Goal: Transaction & Acquisition: Register for event/course

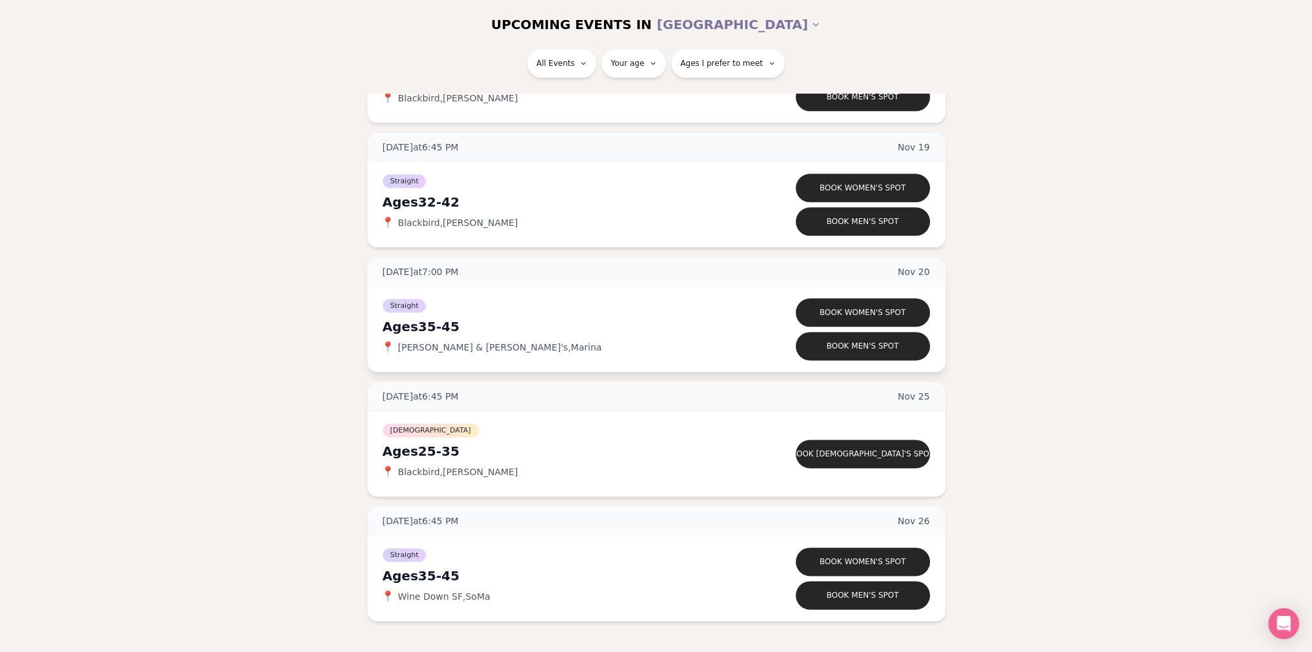
scroll to position [2194, 0]
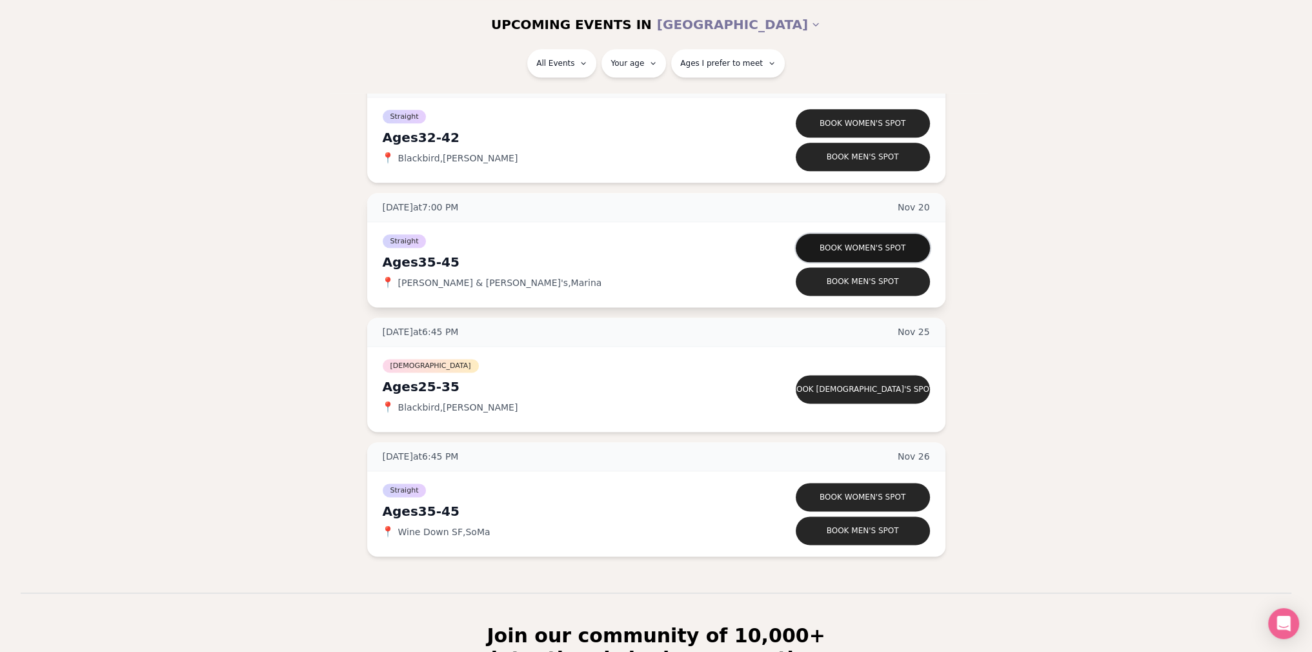
click at [860, 241] on button "Book women's spot" at bounding box center [863, 248] width 134 height 28
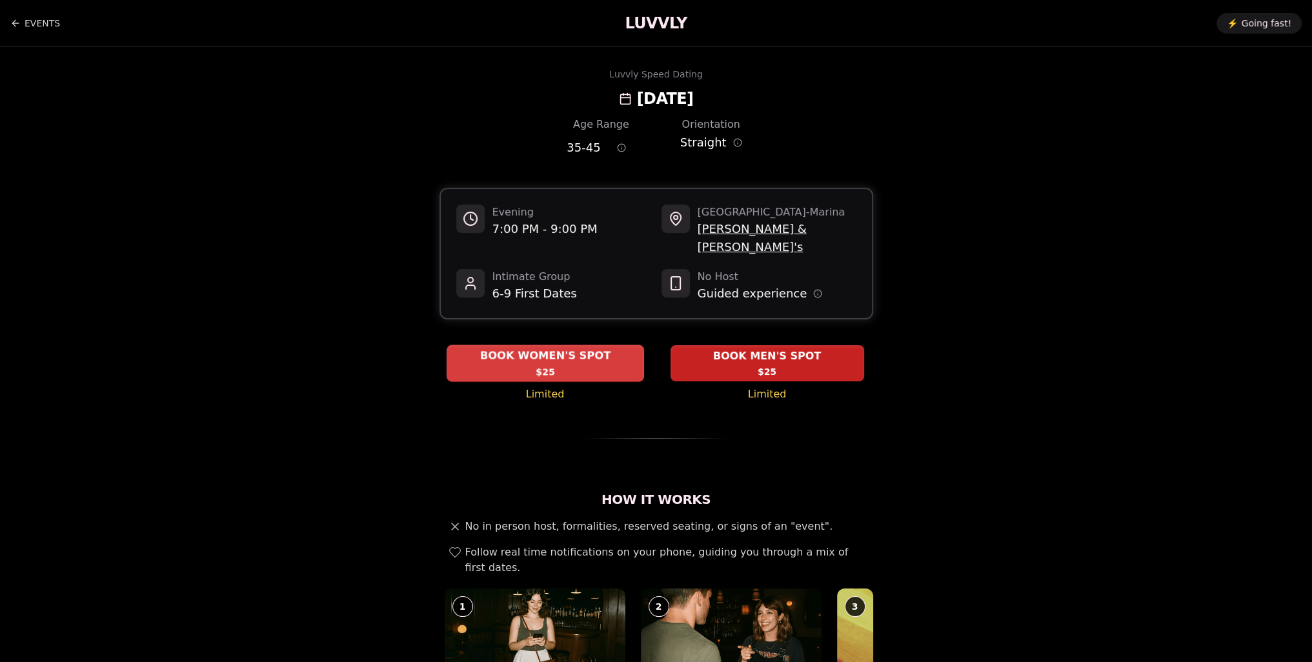
click at [523, 348] on span "BOOK WOMEN'S SPOT" at bounding box center [545, 355] width 136 height 15
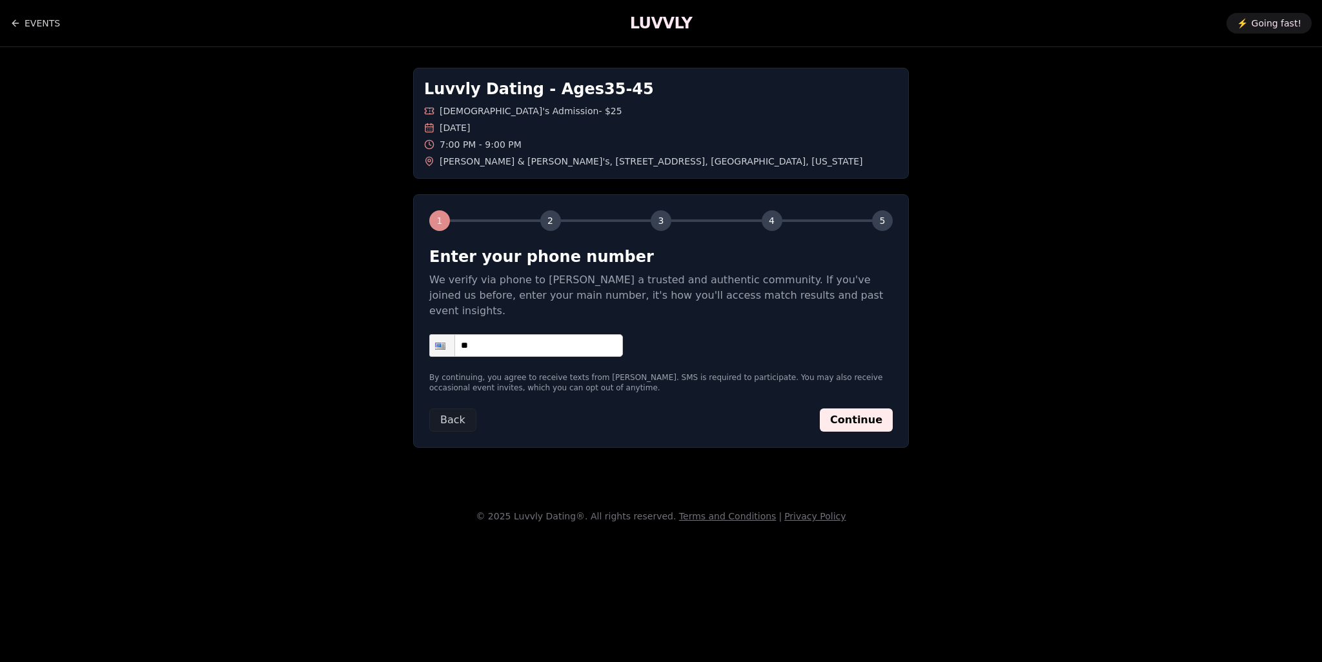
click at [534, 339] on input "**" at bounding box center [526, 345] width 194 height 23
type input "**********"
click at [871, 409] on button "Continue" at bounding box center [856, 420] width 73 height 23
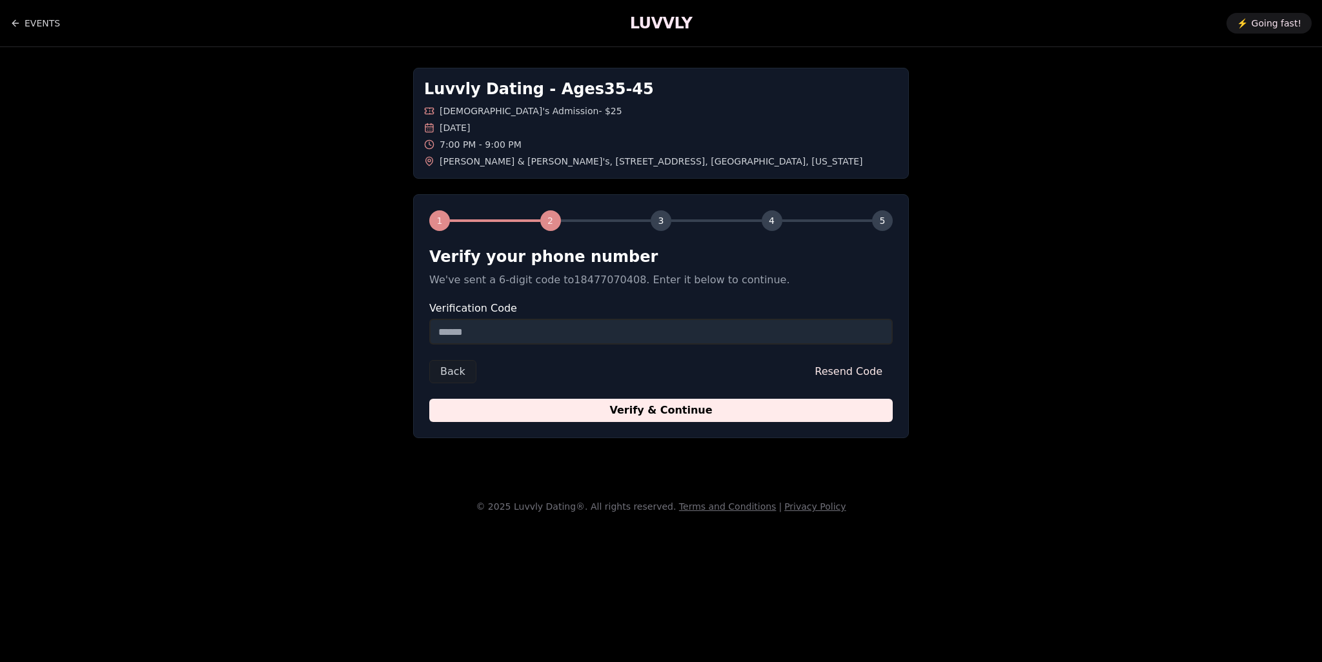
click at [493, 325] on input "Verification Code" at bounding box center [660, 332] width 463 height 26
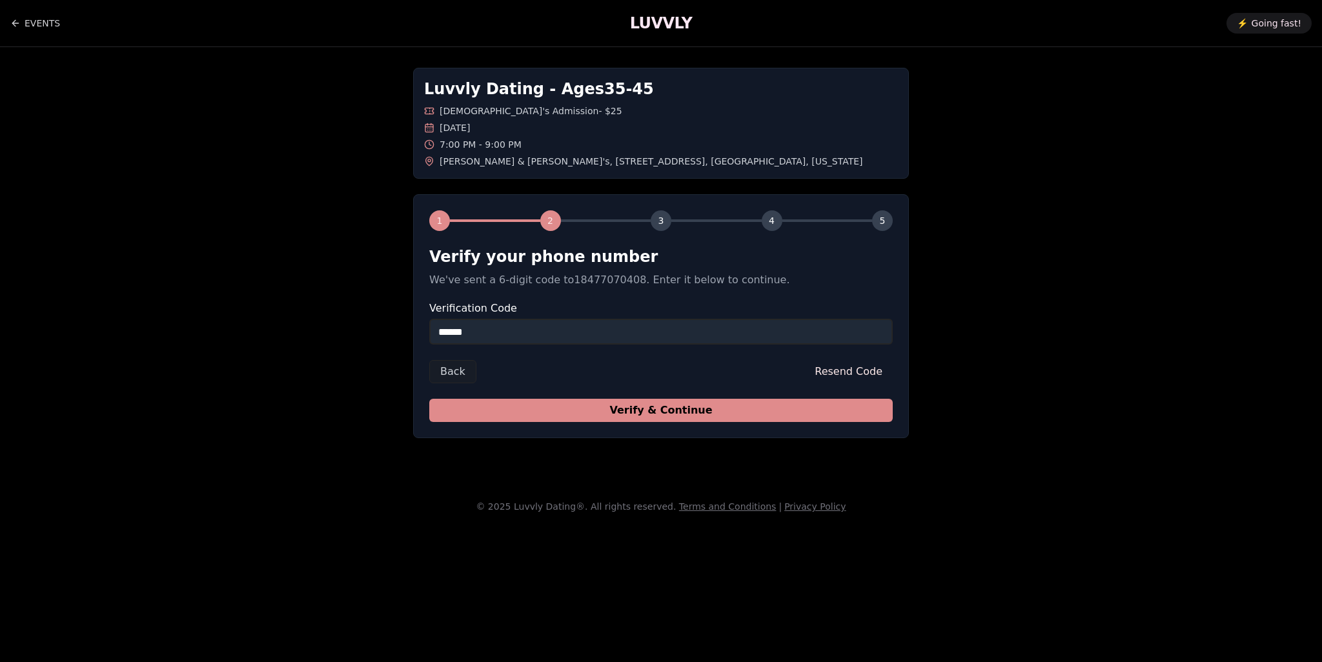
type input "******"
click at [631, 418] on button "Verify & Continue" at bounding box center [660, 410] width 463 height 23
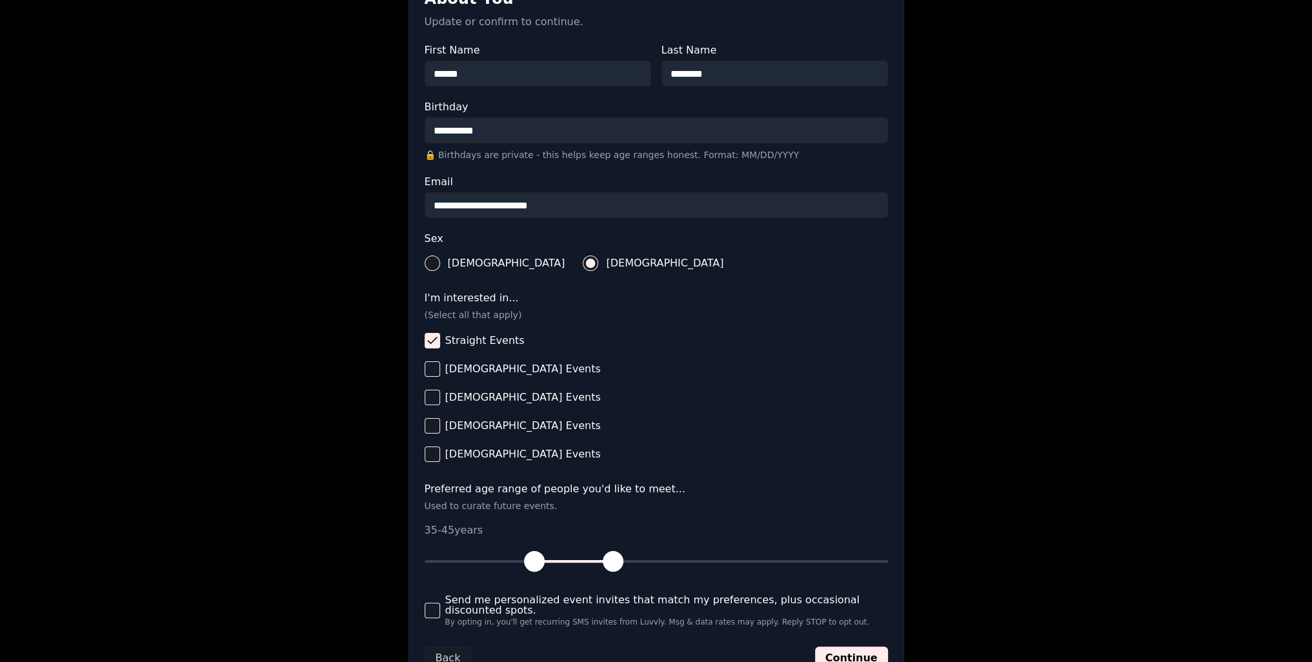
scroll to position [367, 0]
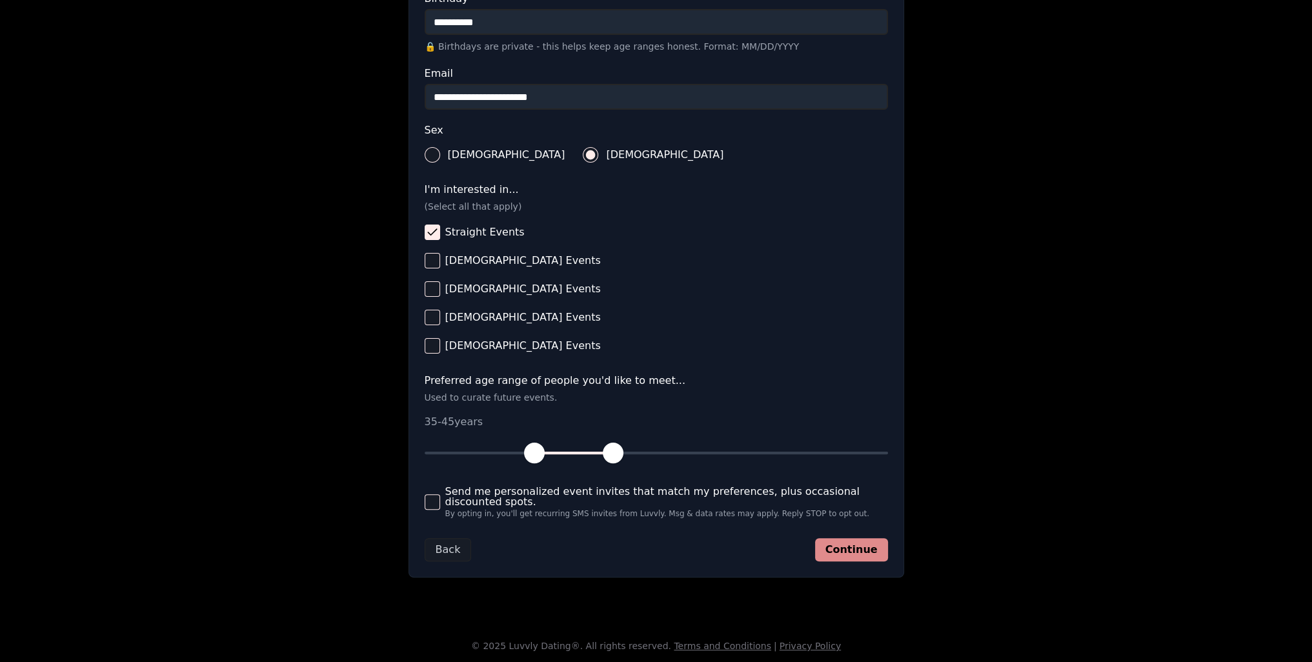
click at [850, 545] on button "Continue" at bounding box center [851, 549] width 73 height 23
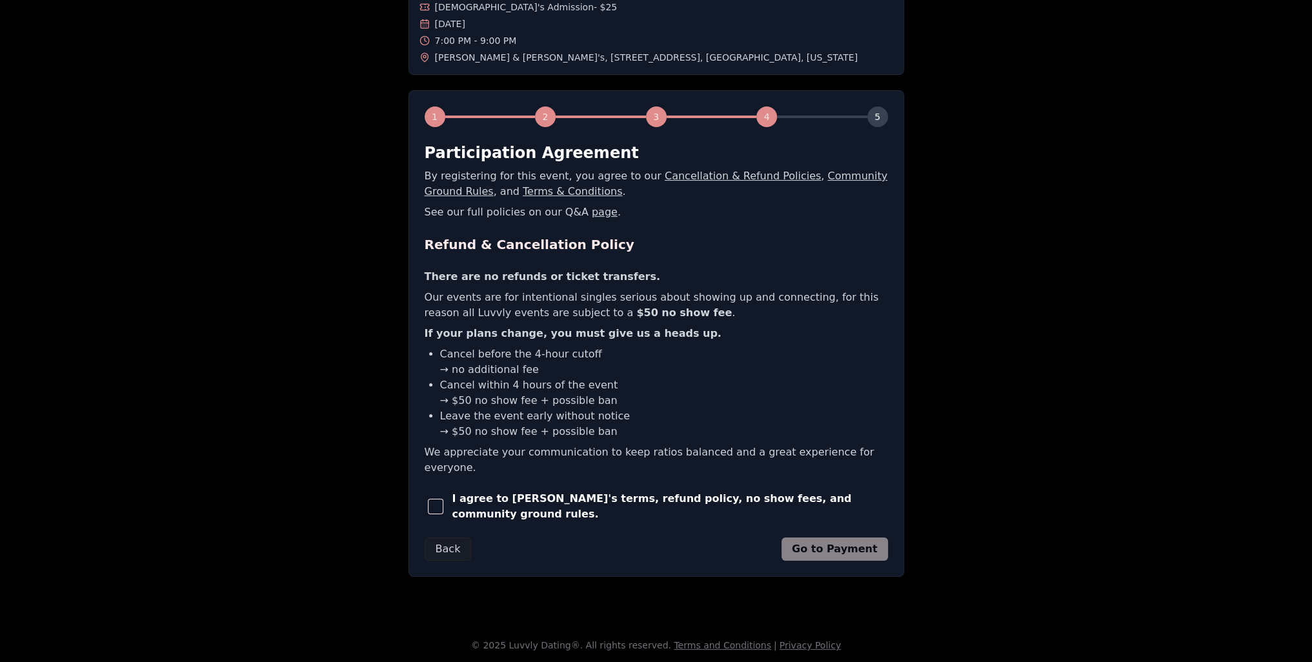
scroll to position [0, 0]
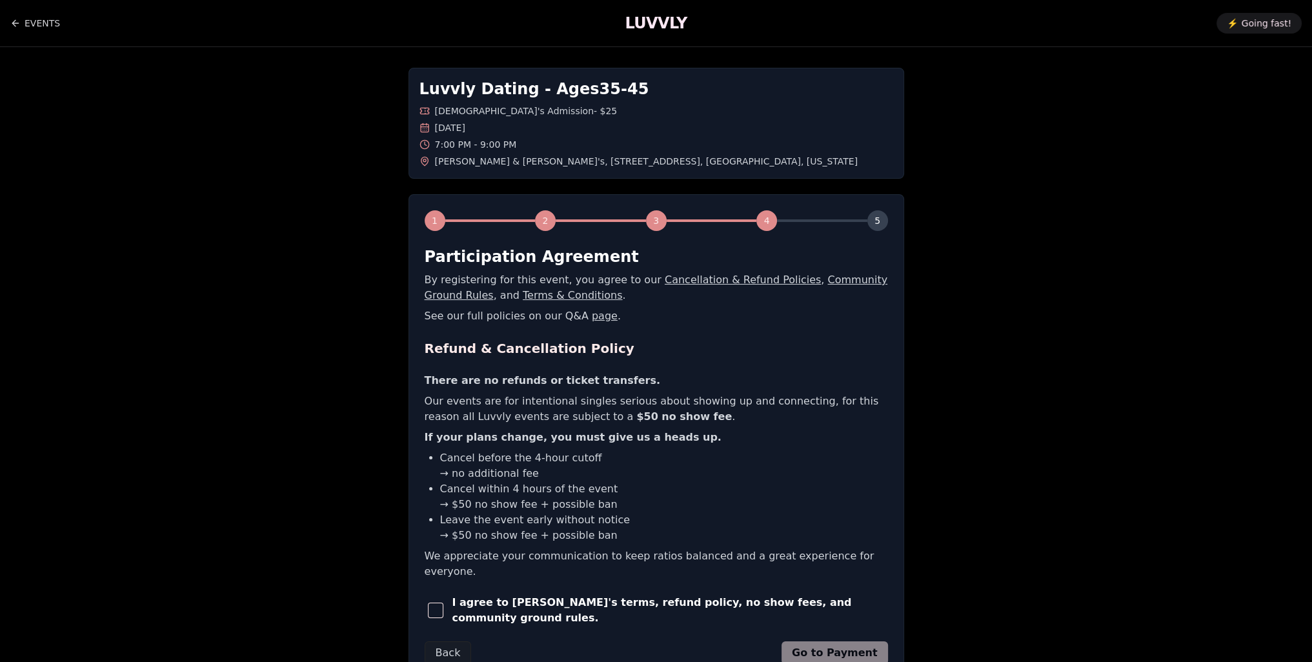
click at [441, 603] on span "button" at bounding box center [435, 610] width 15 height 15
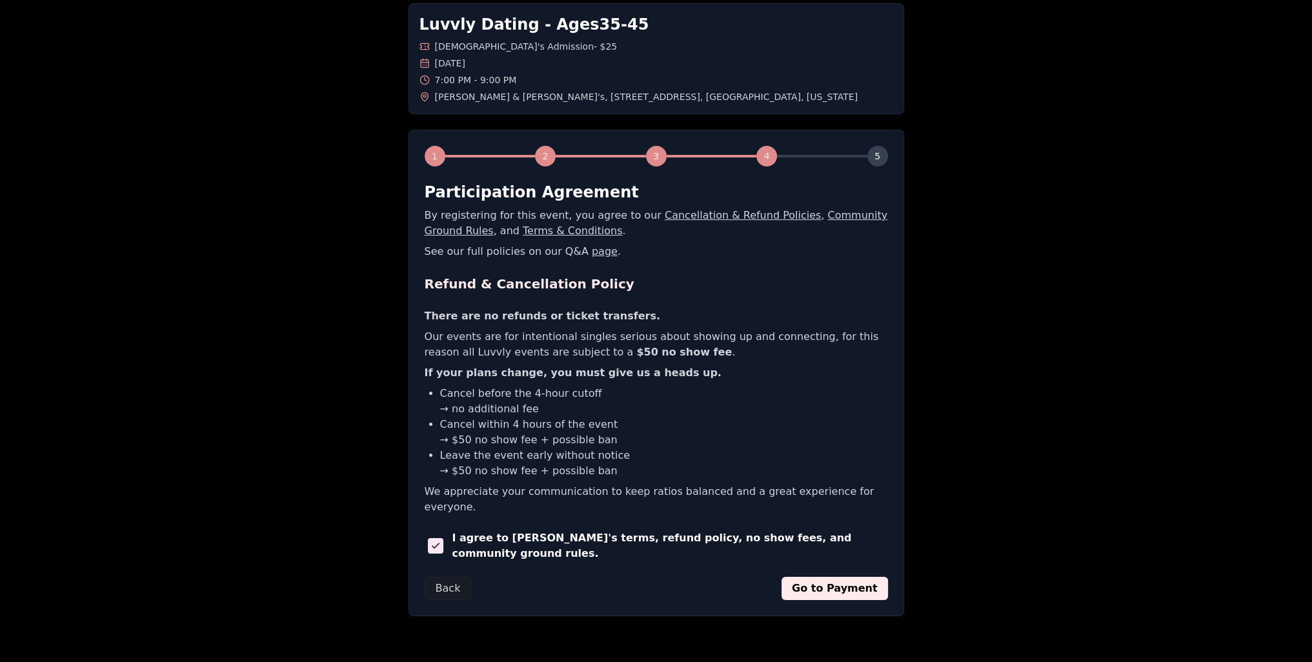
scroll to position [85, 0]
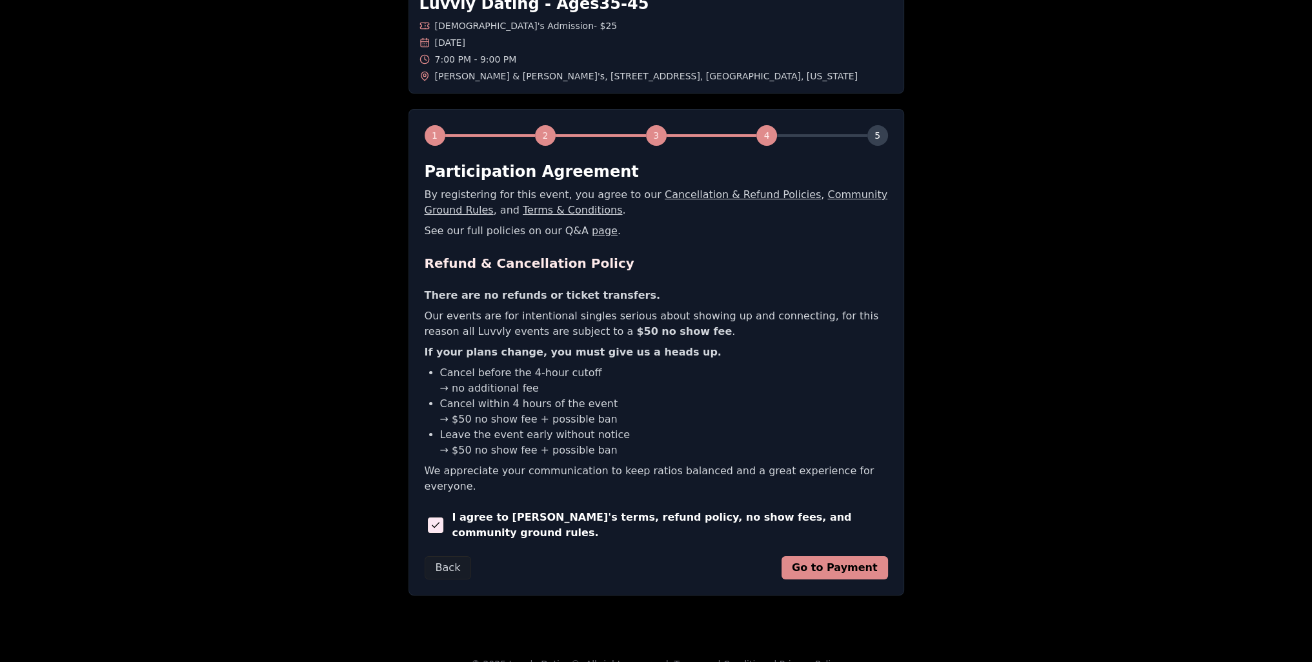
click at [832, 556] on button "Go to Payment" at bounding box center [835, 567] width 106 height 23
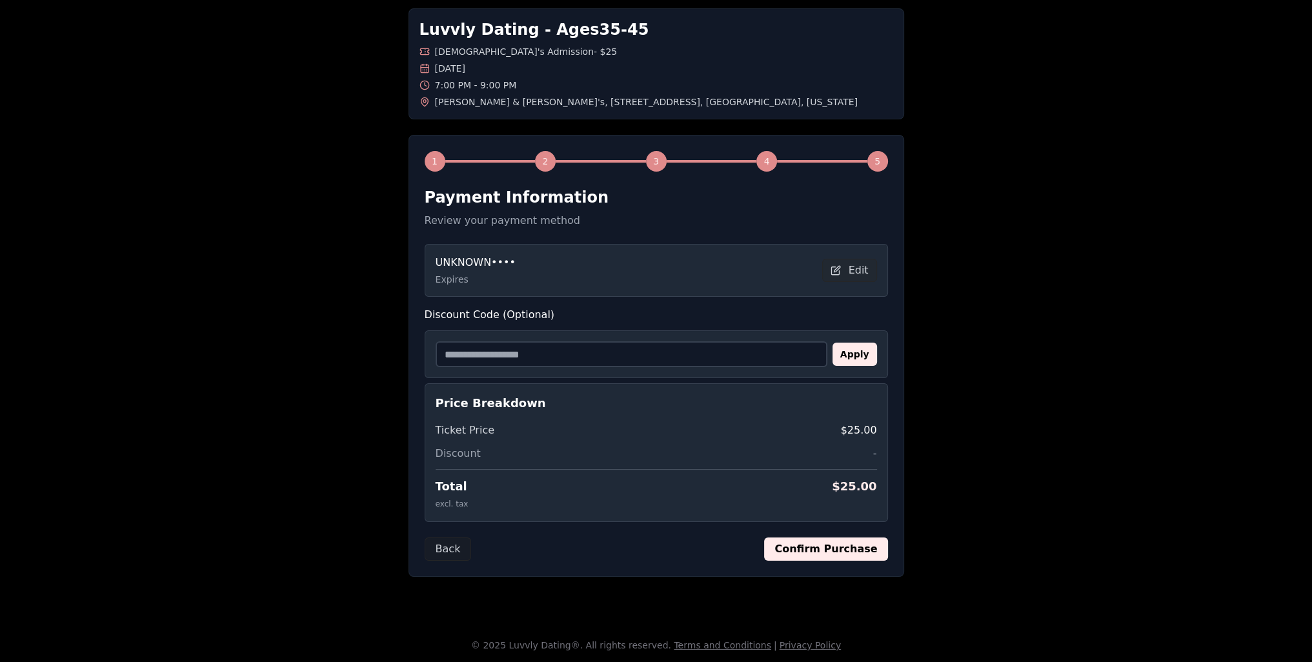
scroll to position [58, 0]
click at [836, 549] on button "Confirm Purchase" at bounding box center [825, 550] width 123 height 23
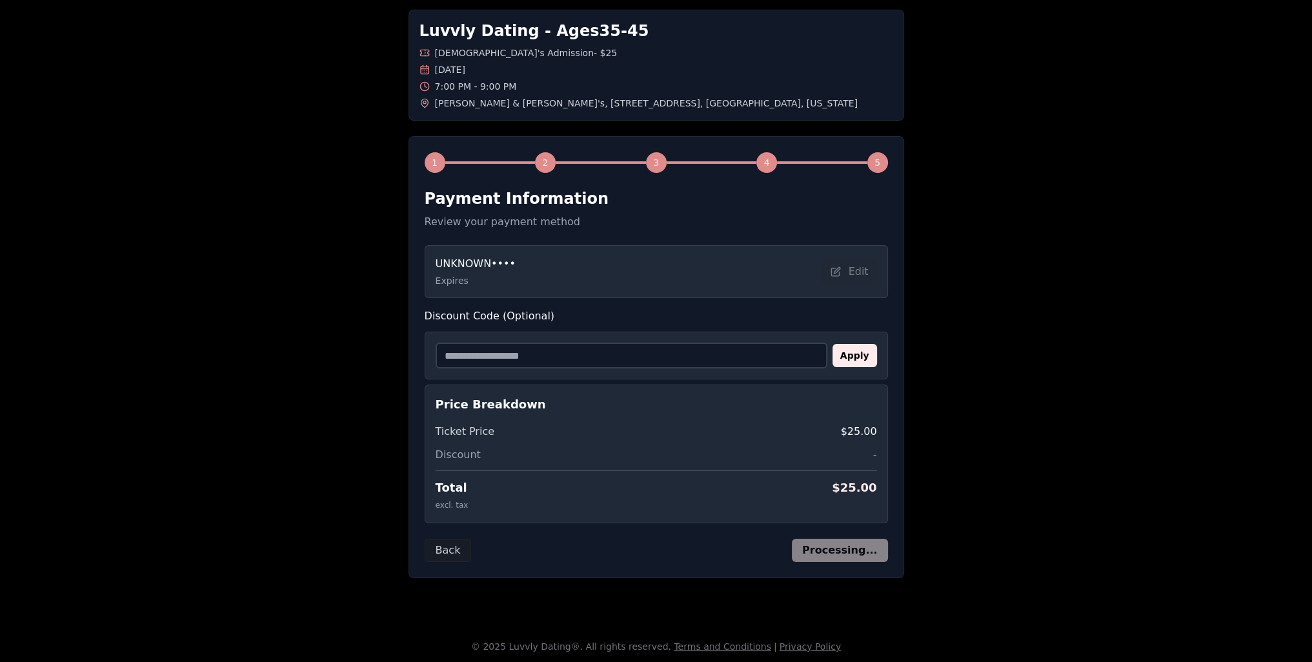
scroll to position [57, 0]
